Goal: Information Seeking & Learning: Learn about a topic

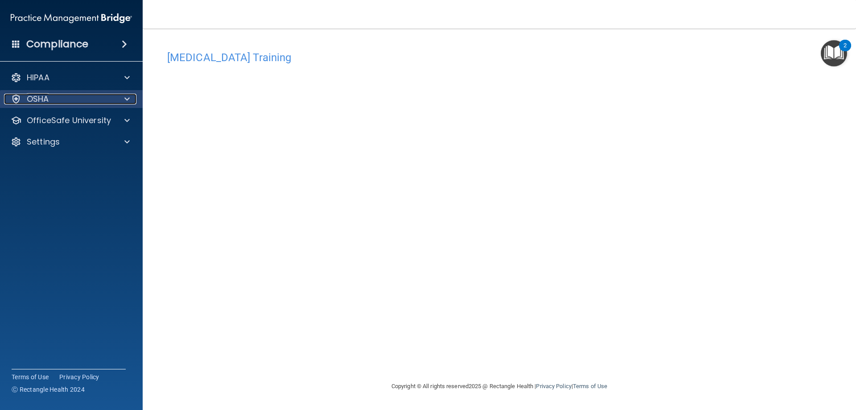
click at [76, 100] on div "OSHA" at bounding box center [59, 99] width 111 height 11
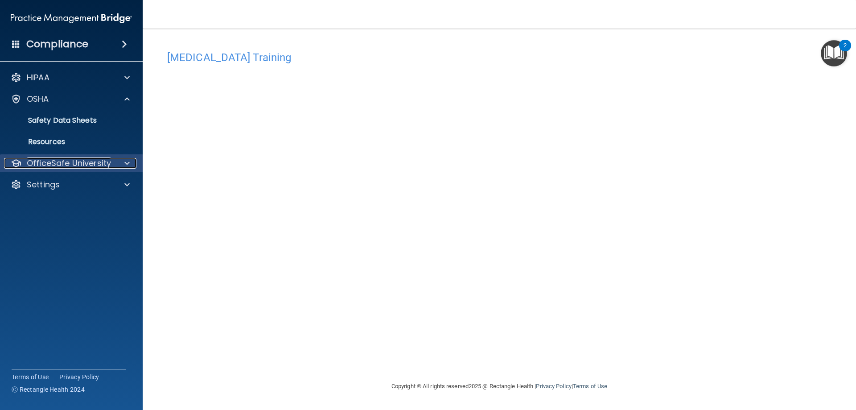
click at [109, 159] on p "OfficeSafe University" at bounding box center [69, 163] width 84 height 11
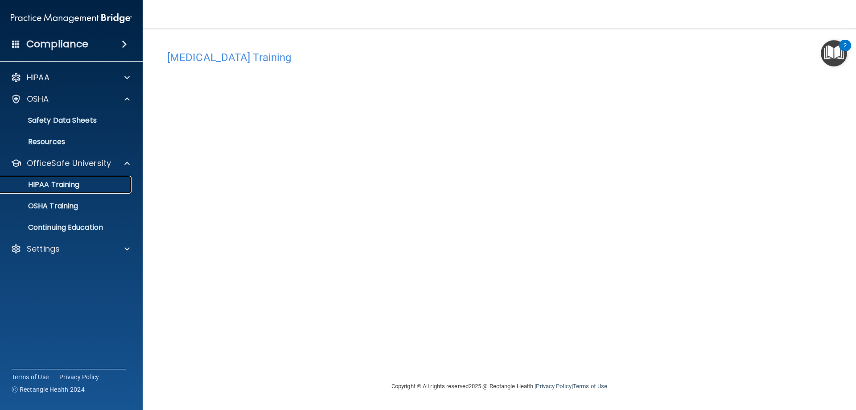
click at [55, 177] on link "HIPAA Training" at bounding box center [61, 185] width 140 height 18
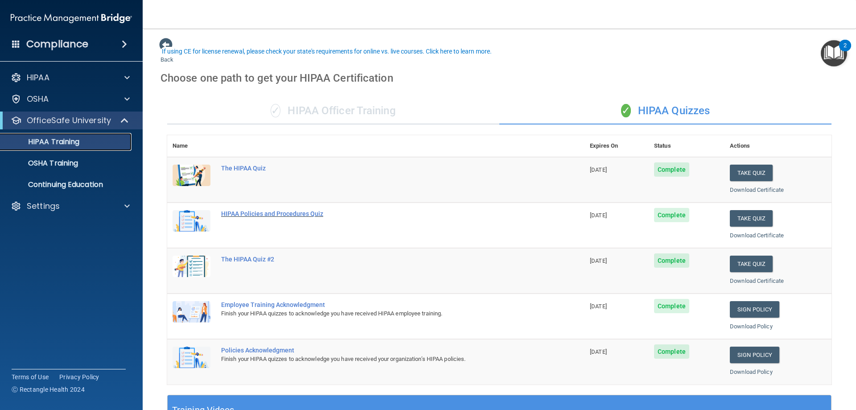
scroll to position [262, 0]
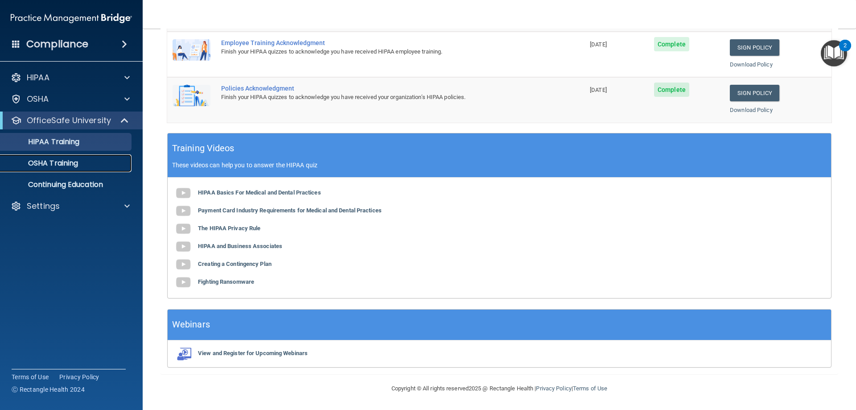
click at [60, 167] on p "OSHA Training" at bounding box center [42, 163] width 72 height 9
